Goal: Navigation & Orientation: Find specific page/section

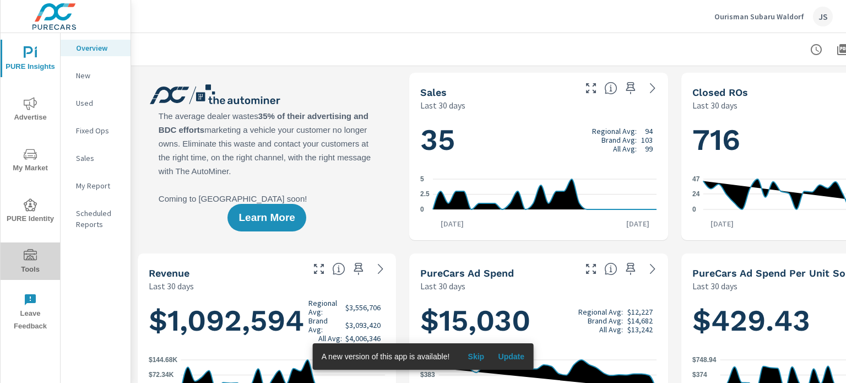
click at [27, 255] on icon "nav menu" at bounding box center [30, 255] width 13 height 13
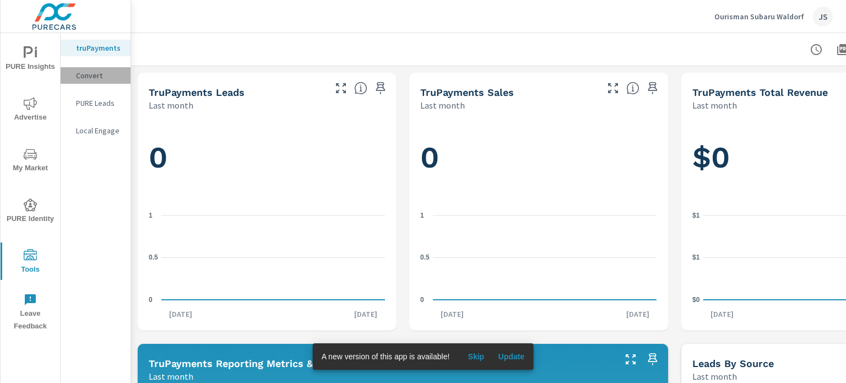
click at [93, 75] on p "Convert" at bounding box center [99, 75] width 46 height 11
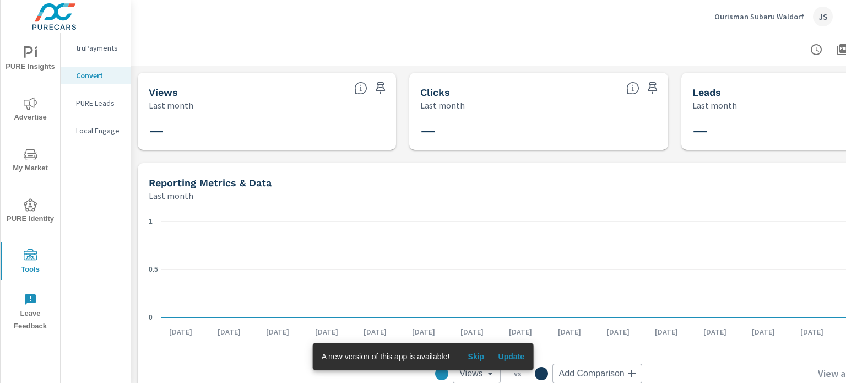
click at [96, 102] on p "PURE Leads" at bounding box center [99, 102] width 46 height 11
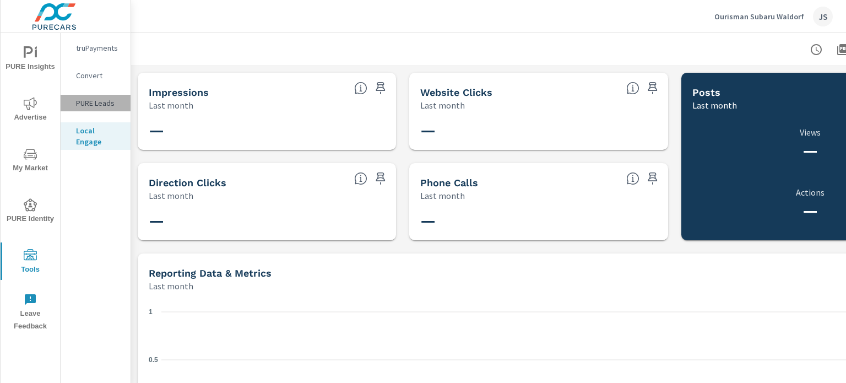
click at [93, 103] on p "PURE Leads" at bounding box center [99, 102] width 46 height 11
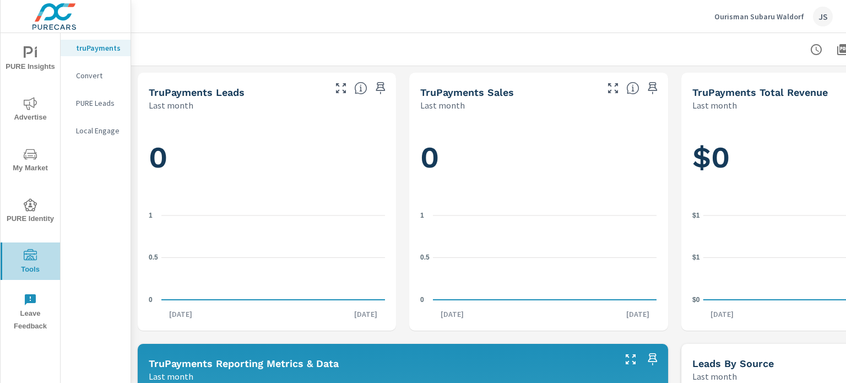
click at [30, 249] on icon "nav menu" at bounding box center [30, 254] width 13 height 11
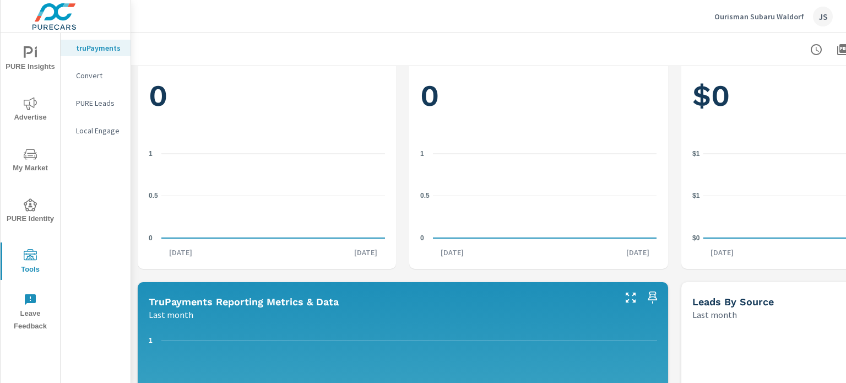
scroll to position [63, 0]
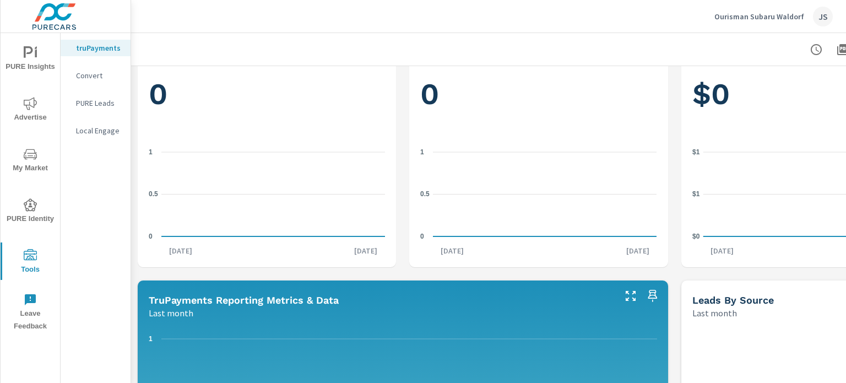
click at [96, 75] on p "Convert" at bounding box center [99, 75] width 46 height 11
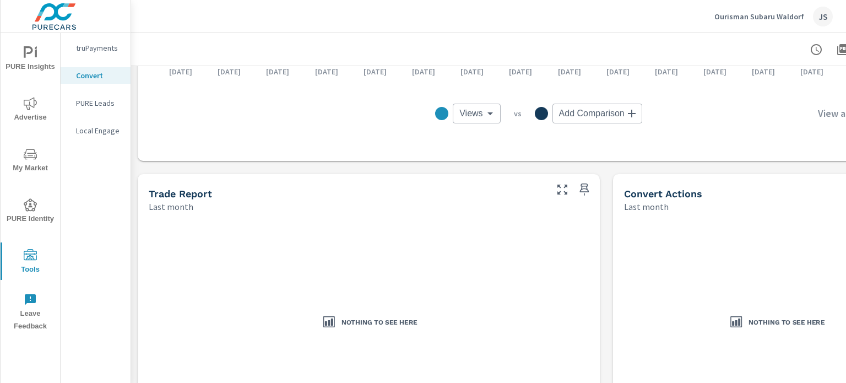
scroll to position [324, 0]
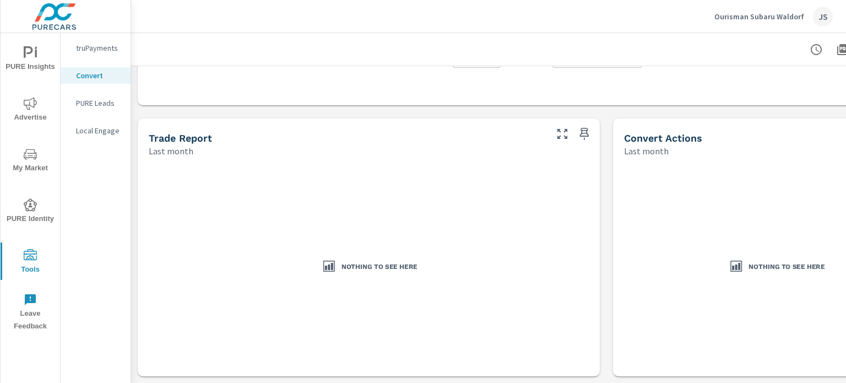
click at [106, 131] on p "Local Engage" at bounding box center [99, 130] width 46 height 11
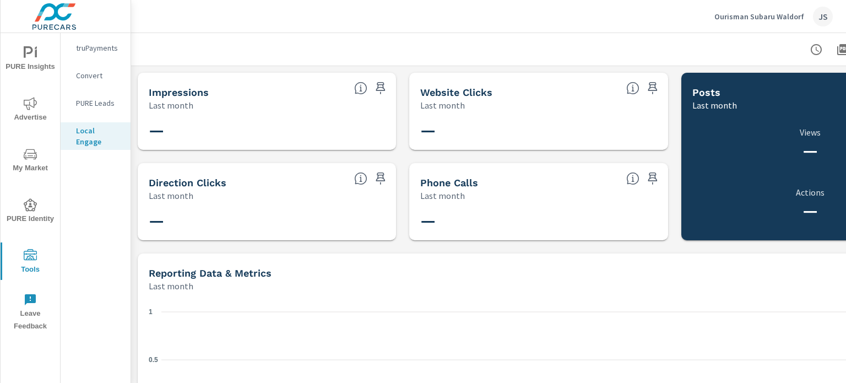
click at [102, 96] on div "PURE Leads" at bounding box center [96, 103] width 70 height 17
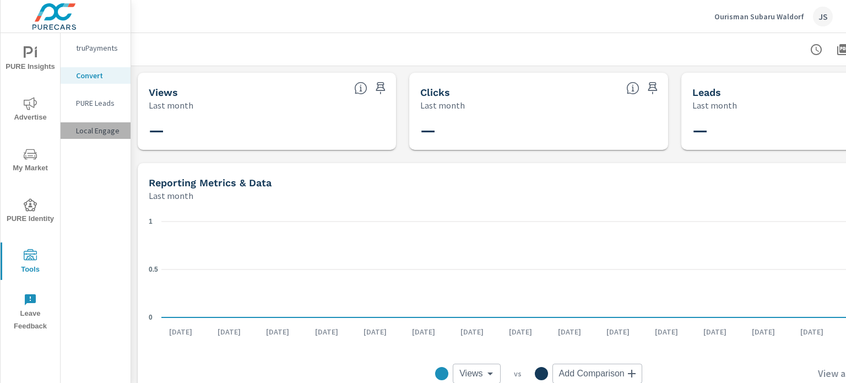
click at [95, 135] on p "Local Engage" at bounding box center [99, 130] width 46 height 11
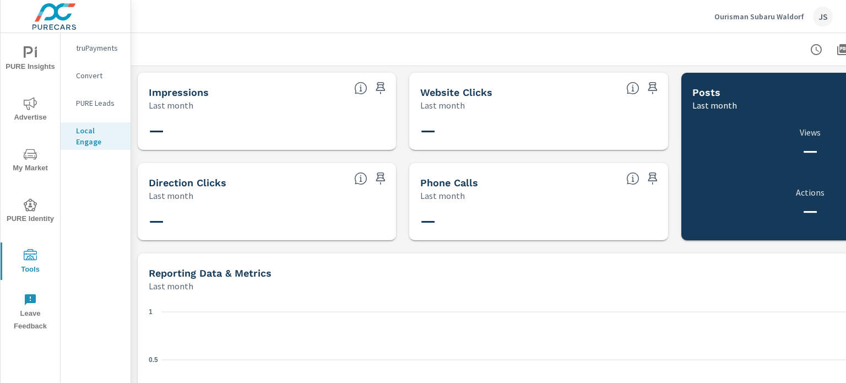
scroll to position [143, 0]
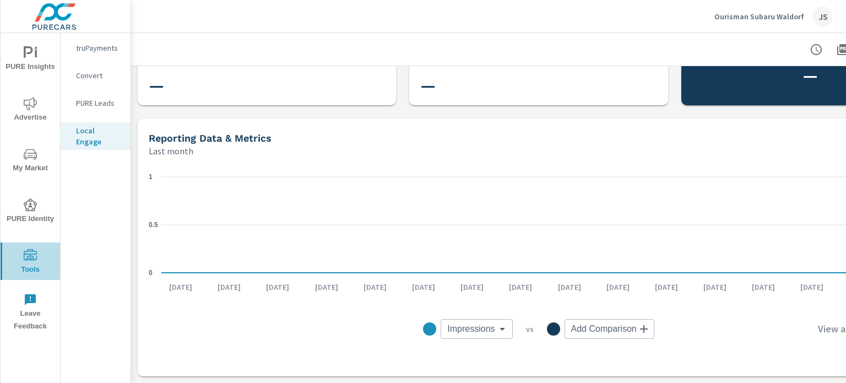
click at [32, 262] on span "Tools" at bounding box center [30, 262] width 53 height 27
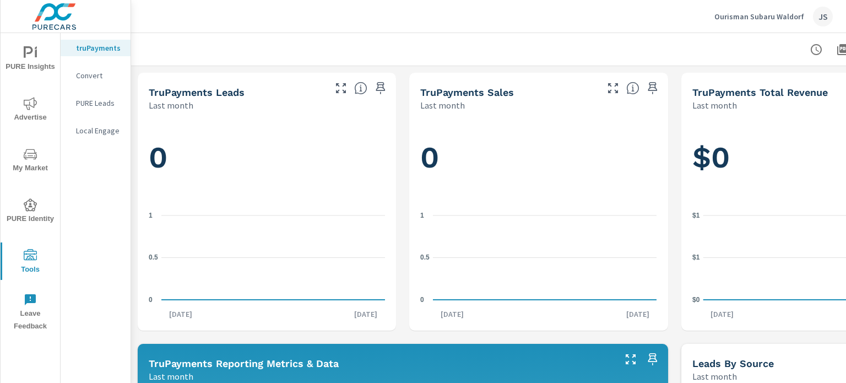
click at [104, 132] on p "Local Engage" at bounding box center [99, 130] width 46 height 11
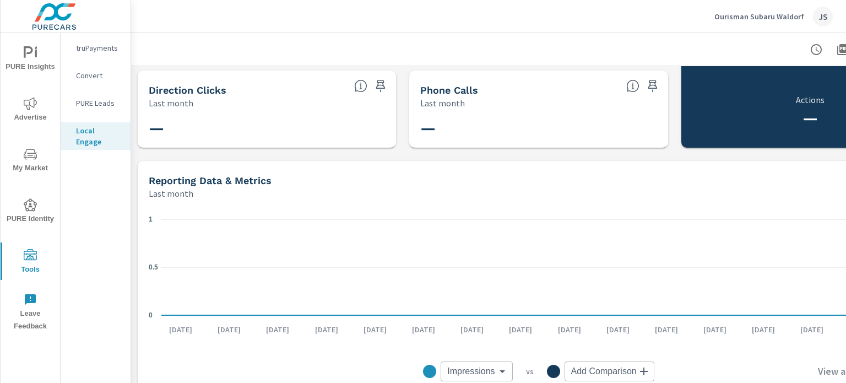
scroll to position [143, 0]
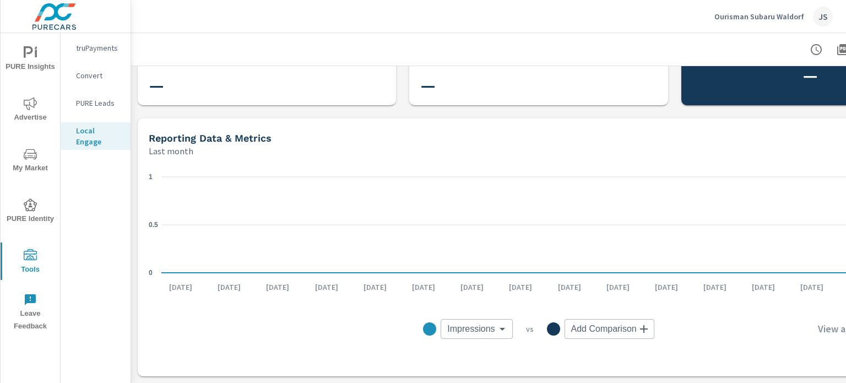
click at [104, 99] on p "PURE Leads" at bounding box center [99, 102] width 46 height 11
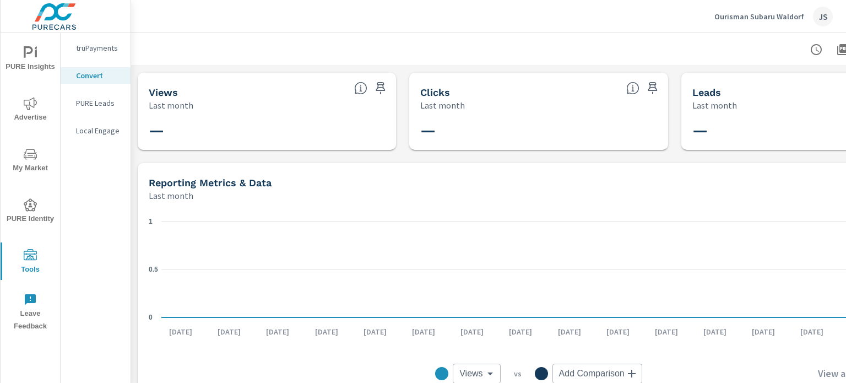
click at [98, 45] on p "truPayments" at bounding box center [99, 47] width 46 height 11
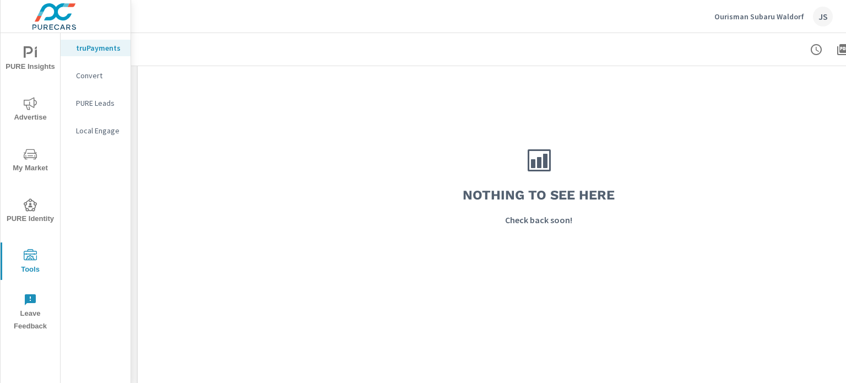
scroll to position [966, 0]
click at [35, 62] on span "PURE Insights" at bounding box center [30, 59] width 53 height 27
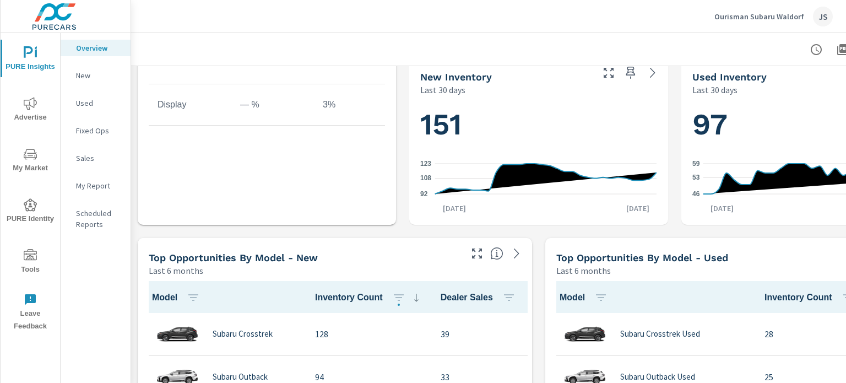
scroll to position [557, 0]
click at [828, 19] on div "JS" at bounding box center [823, 17] width 20 height 20
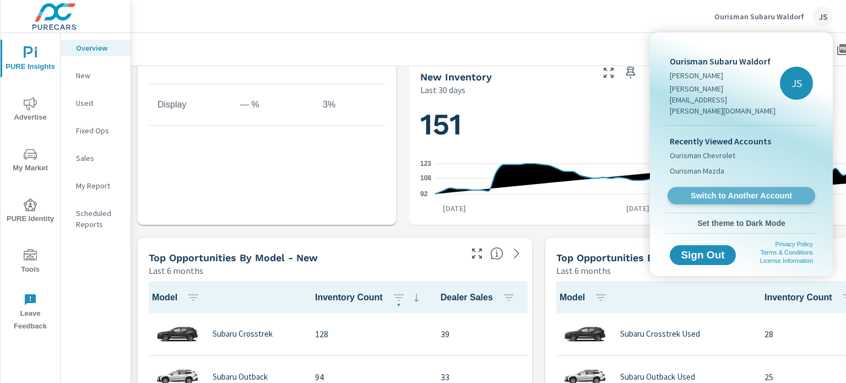
click at [765, 191] on span "Switch to Another Account" at bounding box center [741, 196] width 135 height 10
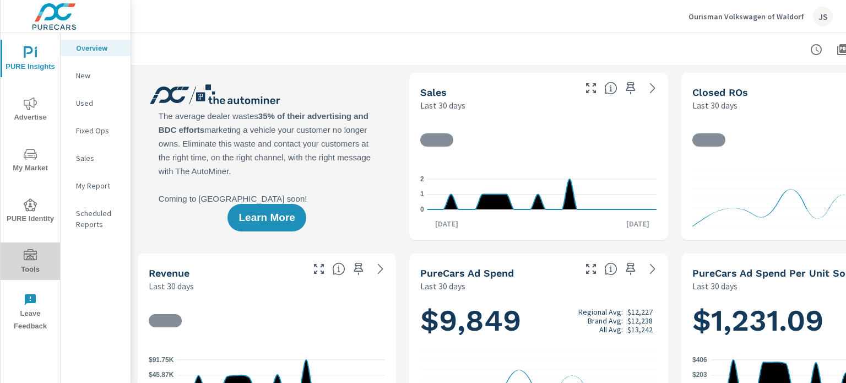
click at [27, 263] on span "Tools" at bounding box center [30, 262] width 53 height 27
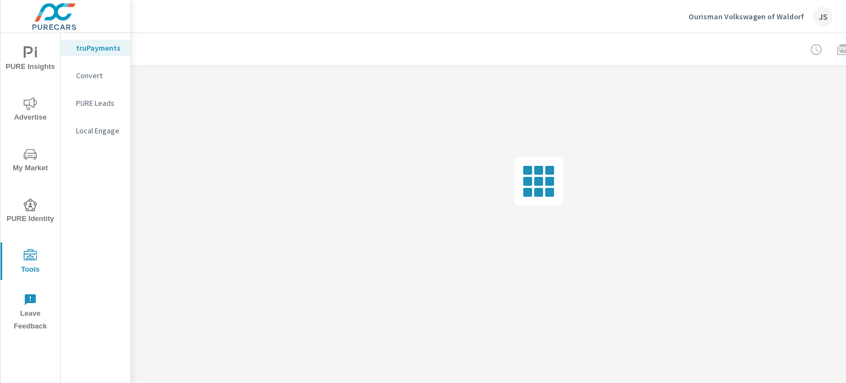
click at [95, 75] on p "Convert" at bounding box center [99, 75] width 46 height 11
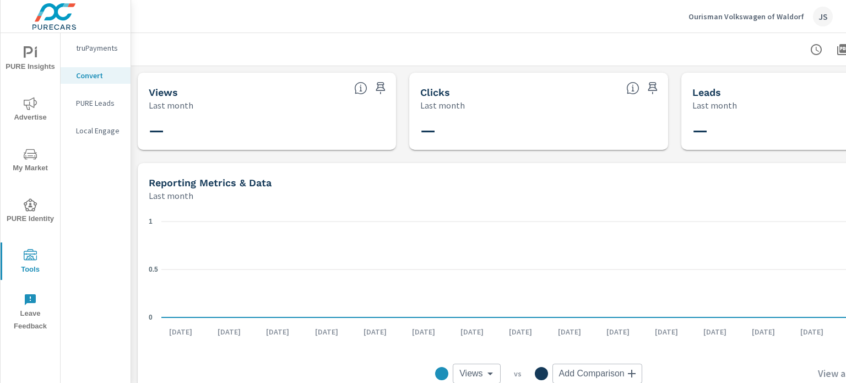
click at [95, 101] on p "PURE Leads" at bounding box center [99, 102] width 46 height 11
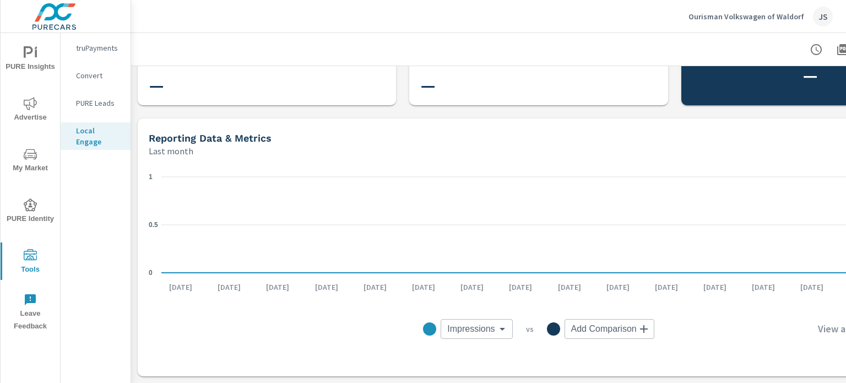
scroll to position [143, 0]
click at [34, 202] on icon "nav menu" at bounding box center [30, 204] width 13 height 13
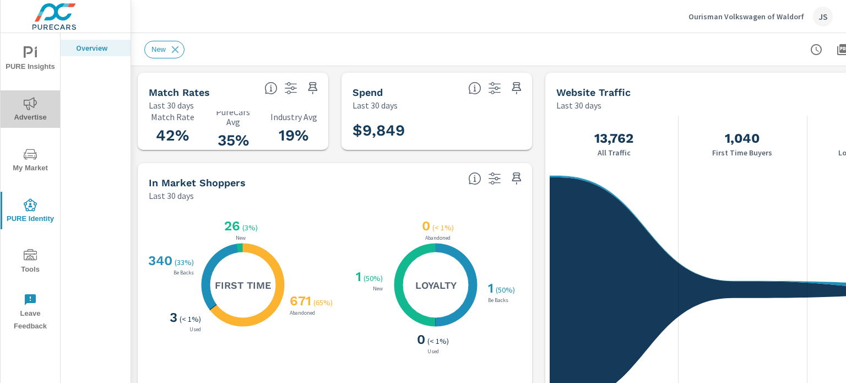
click at [34, 99] on icon "nav menu" at bounding box center [30, 103] width 13 height 13
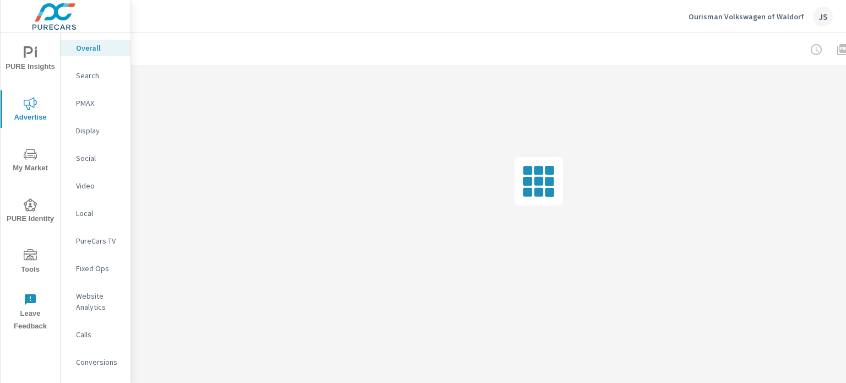
click at [29, 161] on span "My Market" at bounding box center [30, 161] width 53 height 27
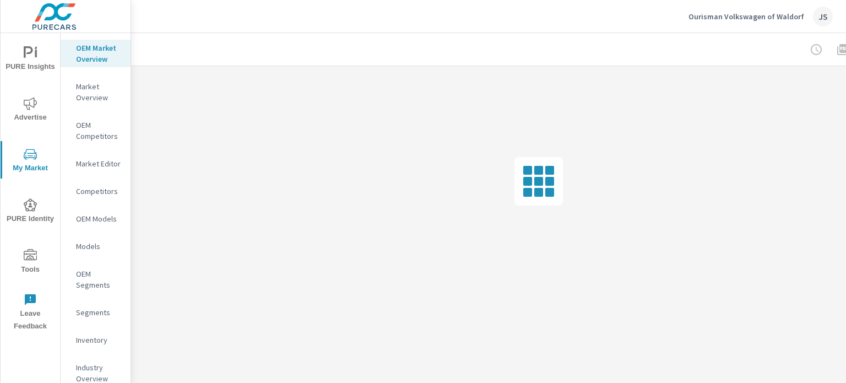
scroll to position [57, 0]
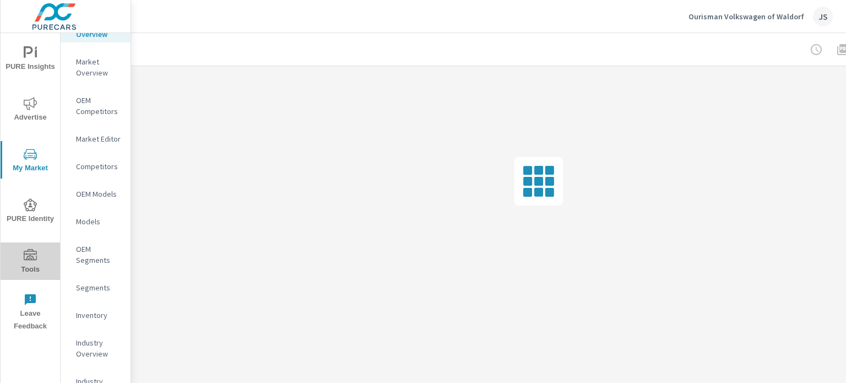
click at [33, 264] on span "Tools" at bounding box center [30, 262] width 53 height 27
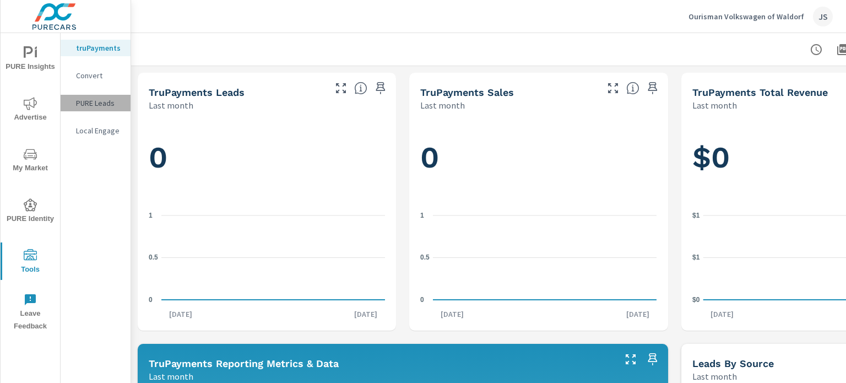
click at [95, 100] on p "PURE Leads" at bounding box center [99, 102] width 46 height 11
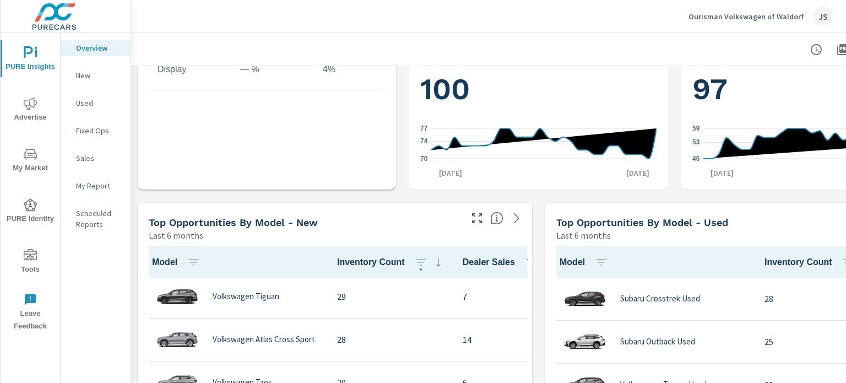
scroll to position [90, 0]
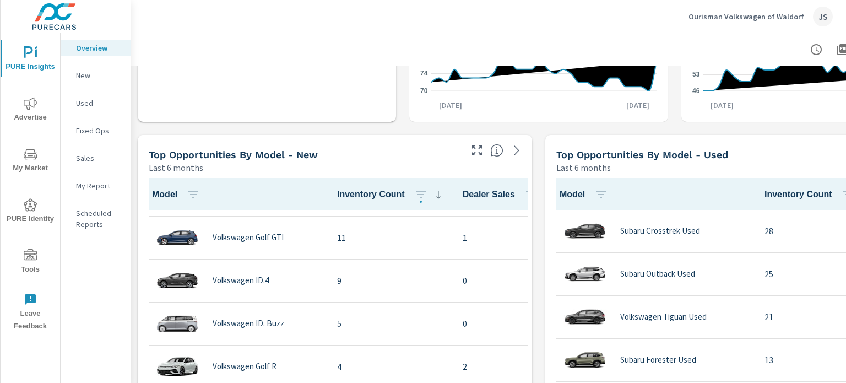
scroll to position [277, 0]
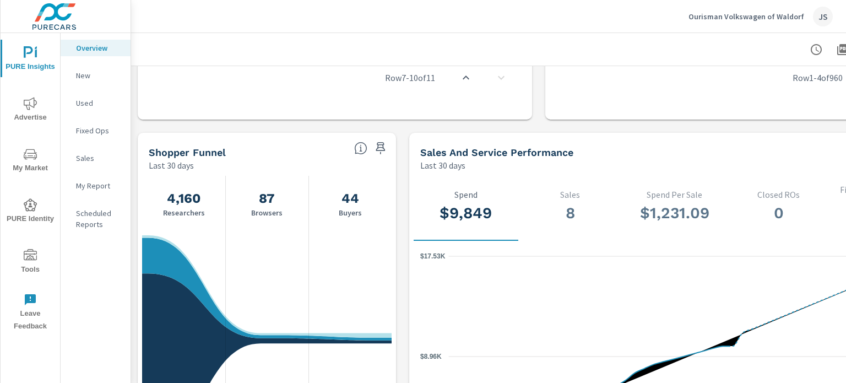
scroll to position [1050, 0]
